Goal: Task Accomplishment & Management: Manage account settings

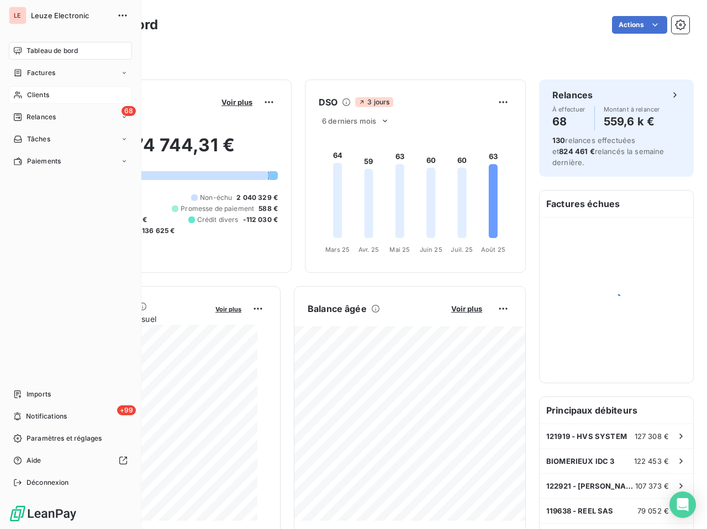
click at [23, 88] on div "Clients" at bounding box center [70, 95] width 123 height 18
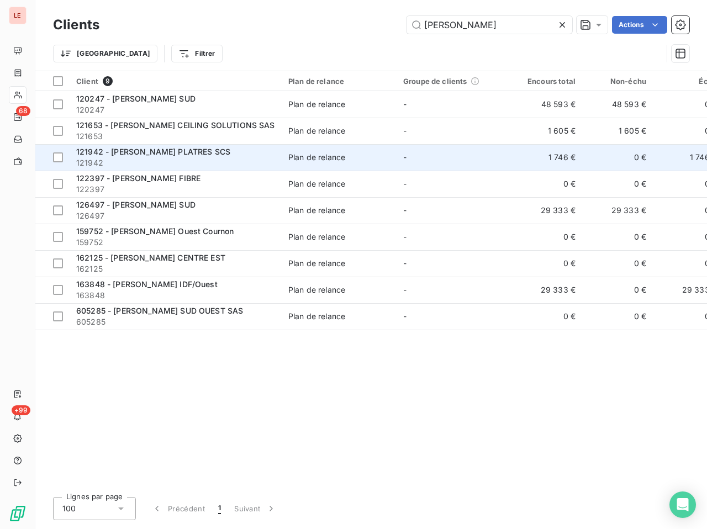
type input "[PERSON_NAME]"
click at [492, 158] on td "-" at bounding box center [453, 157] width 115 height 26
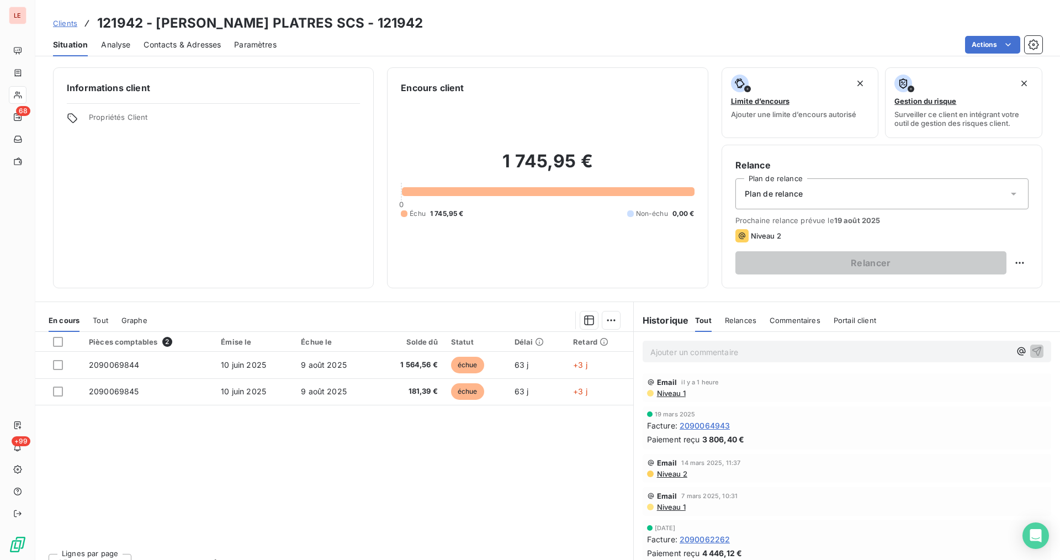
click at [168, 41] on span "Contacts & Adresses" at bounding box center [182, 44] width 77 height 11
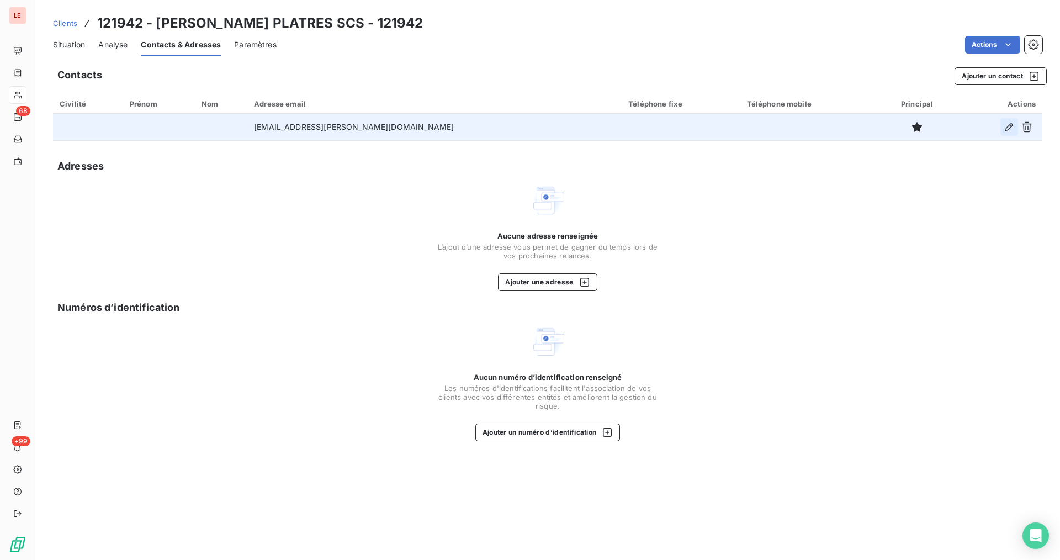
click at [706, 121] on icon "button" at bounding box center [1009, 126] width 11 height 11
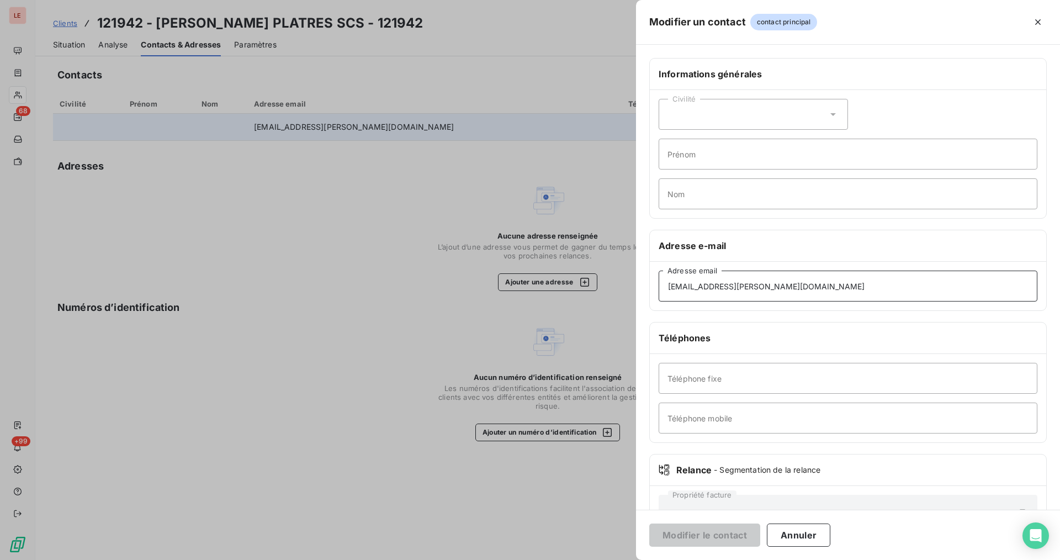
drag, startPoint x: 763, startPoint y: 301, endPoint x: 516, endPoint y: 312, distance: 248.1
click at [516, 528] on div "Modifier un contact contact principal Informations générales Civilité Prénom No…" at bounding box center [530, 560] width 1060 height 0
paste input "[DOMAIN_NAME][EMAIL_ADDRESS][PERSON_NAME][DOMAIN_NAME]"
type input "[DOMAIN_NAME][EMAIL_ADDRESS][PERSON_NAME][DOMAIN_NAME]"
drag, startPoint x: 671, startPoint y: 544, endPoint x: 673, endPoint y: 534, distance: 9.6
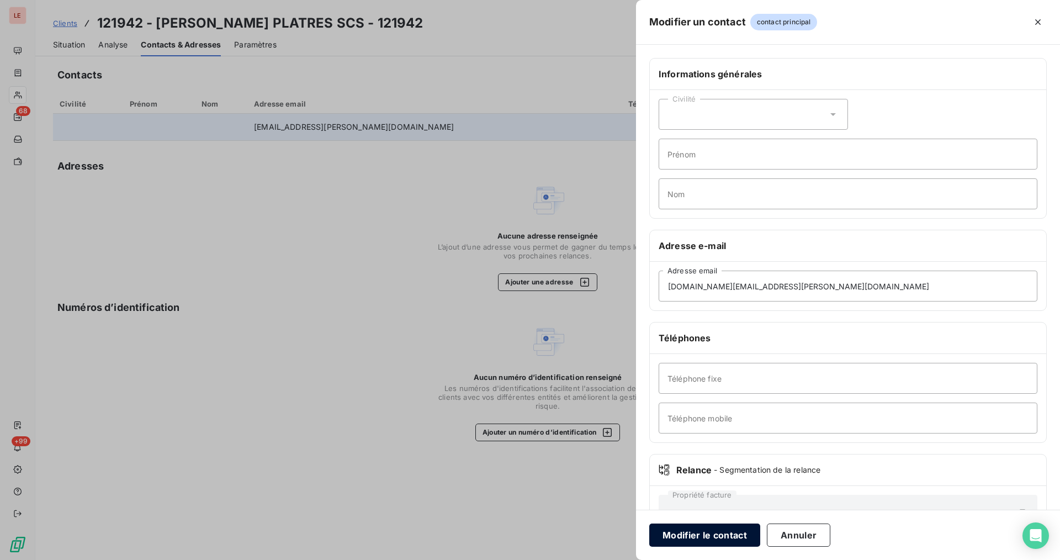
click at [671, 528] on button "Modifier le contact" at bounding box center [704, 534] width 111 height 23
